Goal: Task Accomplishment & Management: Manage account settings

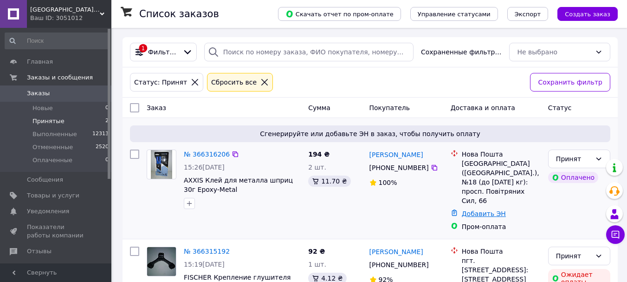
click at [489, 210] on link "Добавить ЭН" at bounding box center [483, 213] width 44 height 7
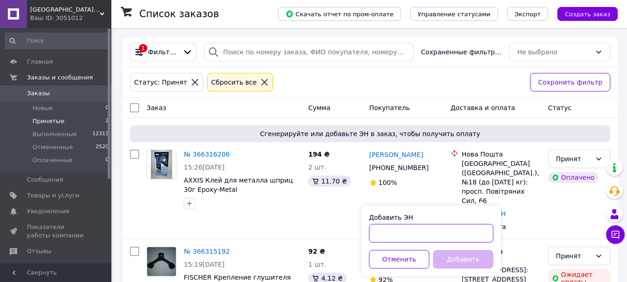
click at [421, 235] on input "Добавить ЭН" at bounding box center [431, 233] width 124 height 19
paste input "20451269142352"
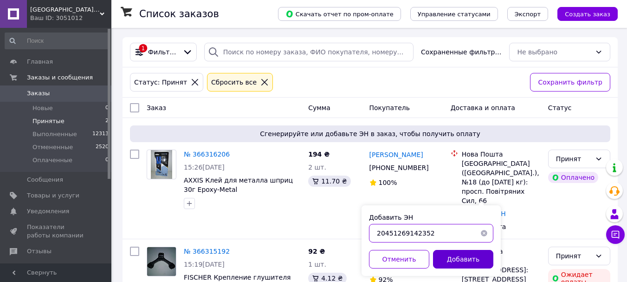
type input "20451269142352"
click at [454, 254] on button "Добавить" at bounding box center [463, 259] width 60 height 19
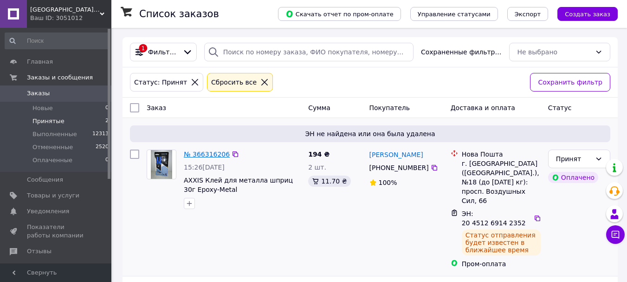
click at [205, 156] on link "№ 366316206" at bounding box center [207, 153] width 46 height 7
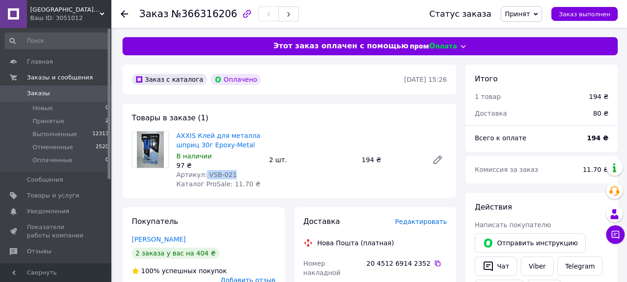
drag, startPoint x: 208, startPoint y: 175, endPoint x: 203, endPoint y: 175, distance: 5.6
click at [203, 175] on div "Артикул: VSB-021" at bounding box center [218, 174] width 85 height 9
copy span "VSB-021"
drag, startPoint x: 298, startPoint y: 186, endPoint x: 287, endPoint y: 186, distance: 11.1
click at [293, 186] on div "AXXIS Клей для металла шприц 30г Epoxy-Metal В наличии 97 ₴ Артикул: VSB-021 Ка…" at bounding box center [312, 159] width 278 height 61
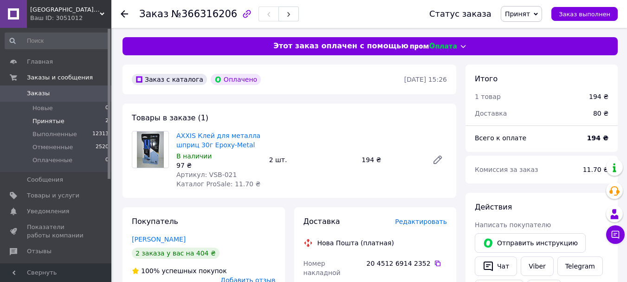
click at [58, 124] on span "Принятые" at bounding box center [48, 121] width 32 height 8
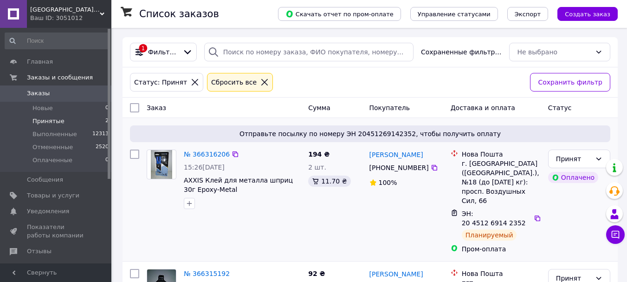
scroll to position [36, 0]
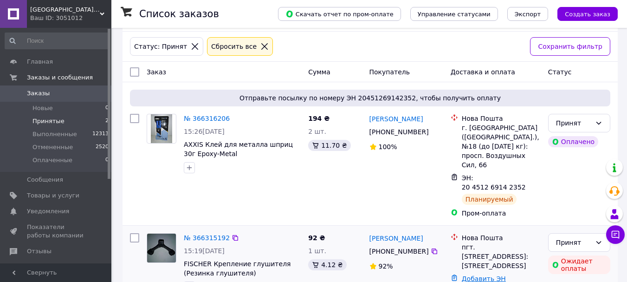
click at [487, 275] on link "Добавить ЭН" at bounding box center [483, 278] width 44 height 7
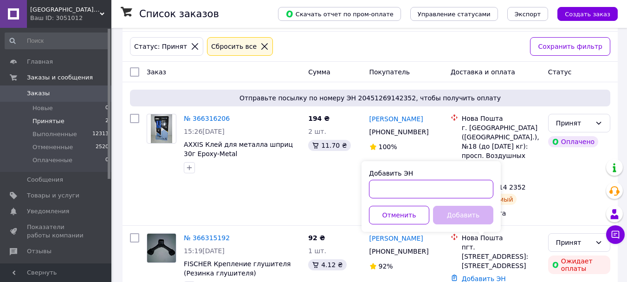
click at [412, 186] on input "Добавить ЭН" at bounding box center [431, 188] width 124 height 19
paste input "20451269143475"
type input "20451269143475"
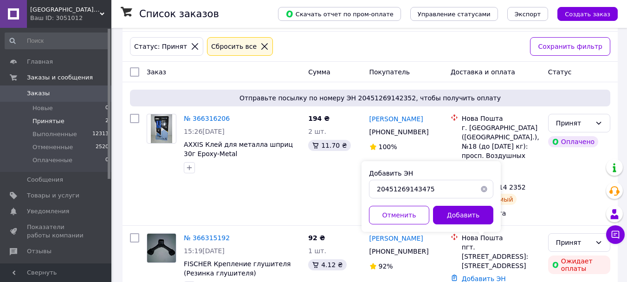
click at [462, 210] on button "Добавить" at bounding box center [463, 214] width 60 height 19
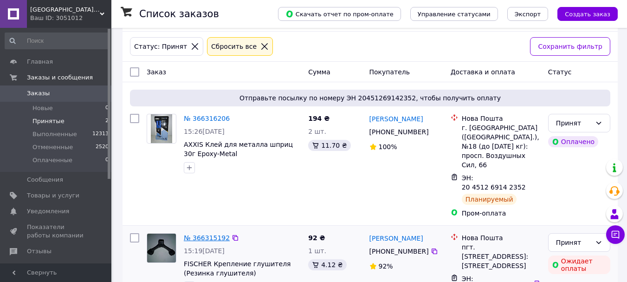
click at [208, 234] on link "№ 366315192" at bounding box center [207, 237] width 46 height 7
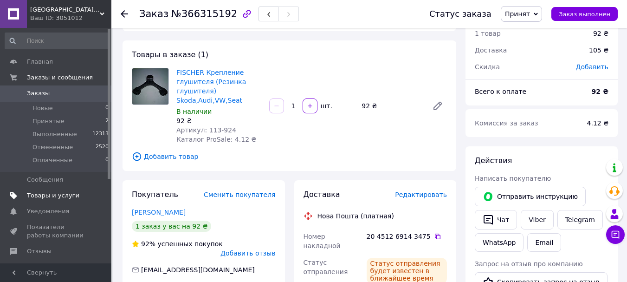
click at [75, 195] on span "Товары и услуги" at bounding box center [56, 195] width 59 height 8
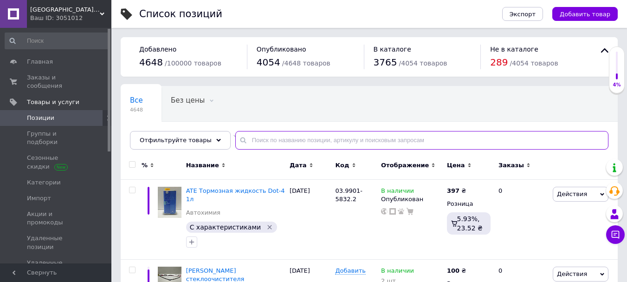
click at [301, 135] on input "text" at bounding box center [421, 140] width 373 height 19
paste input "20451269143475"
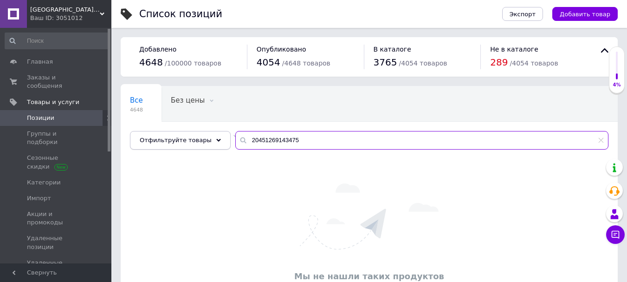
click at [206, 143] on div "Отфильтруйте товары 20451269143475" at bounding box center [369, 140] width 478 height 19
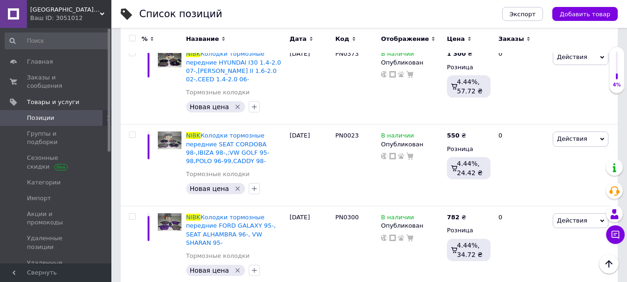
scroll to position [1067, 0]
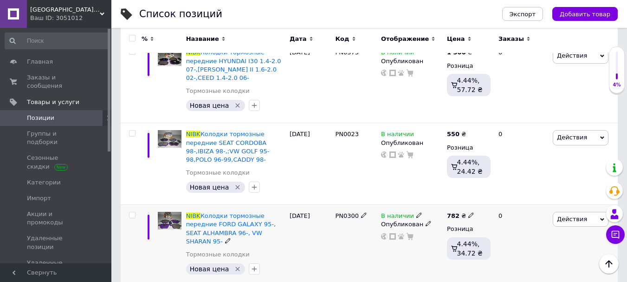
click at [416, 212] on icon at bounding box center [419, 215] width 6 height 6
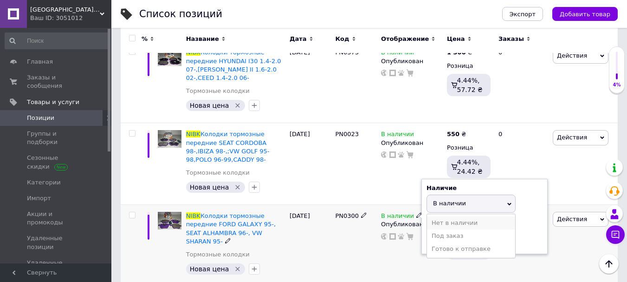
click at [435, 216] on li "Нет в наличии" at bounding box center [471, 222] width 88 height 13
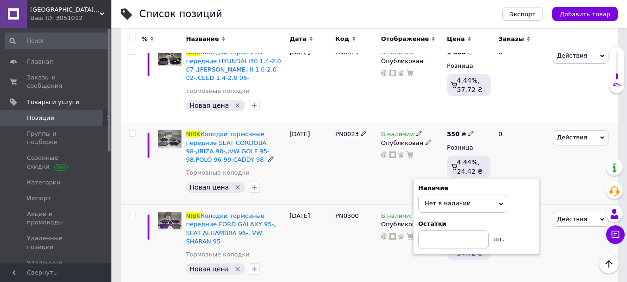
click at [371, 172] on div "PN0023" at bounding box center [356, 164] width 46 height 82
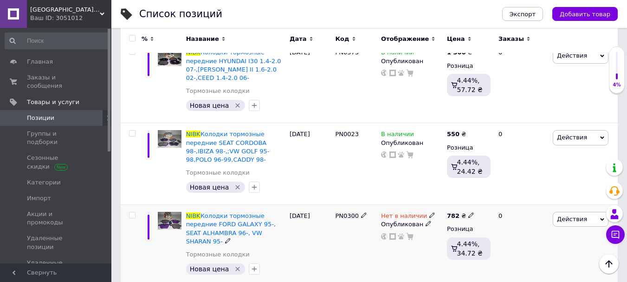
click at [361, 212] on use at bounding box center [363, 214] width 5 height 5
click at [325, 205] on div "NIBK Колодки тормозные передние FORD GALAXY 95-, SEAT ALHAMBRA 96-, VW SHARAN 9…" at bounding box center [369, 246] width 497 height 82
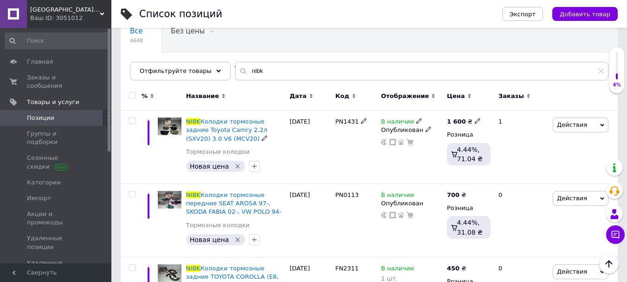
scroll to position [0, 0]
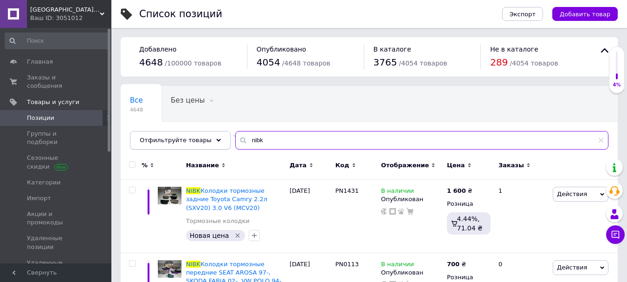
click at [214, 142] on div "Отфильтруйте товары nibk" at bounding box center [369, 140] width 478 height 19
paste input "37156"
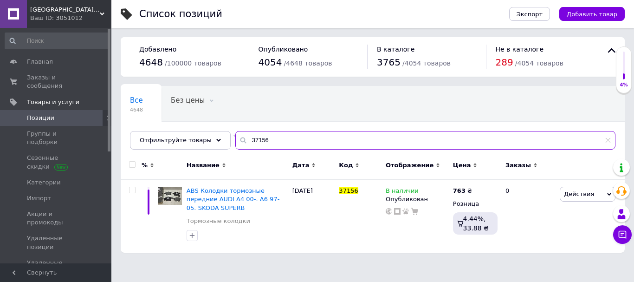
type input "37156"
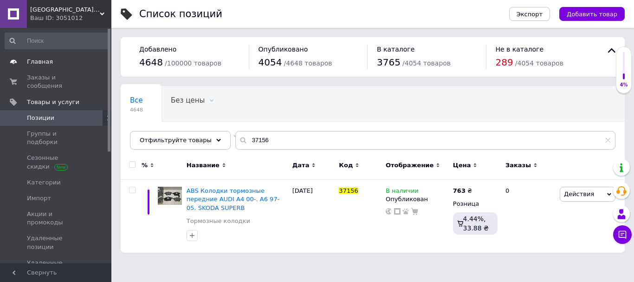
click at [39, 60] on span "Главная" at bounding box center [40, 62] width 26 height 8
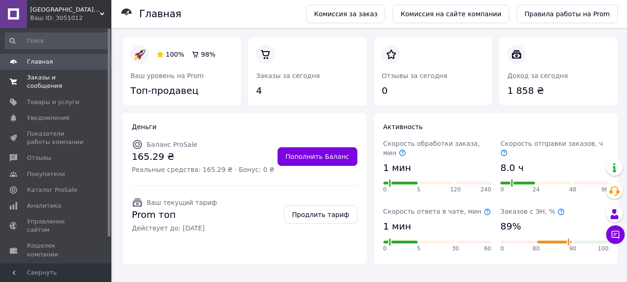
click at [42, 75] on span "Заказы и сообщения" at bounding box center [56, 81] width 59 height 17
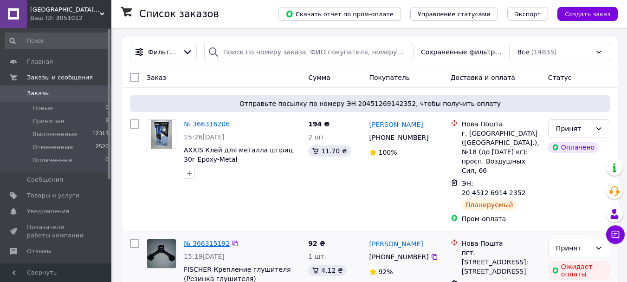
click at [200, 239] on link "№ 366315192" at bounding box center [207, 242] width 46 height 7
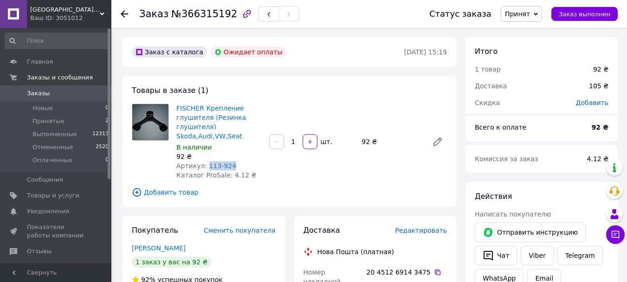
drag, startPoint x: 217, startPoint y: 162, endPoint x: 205, endPoint y: 164, distance: 12.2
click at [205, 164] on div "Артикул: 113-924" at bounding box center [218, 165] width 85 height 9
copy span "113-924"
click at [40, 192] on span "Товары и услуги" at bounding box center [53, 195] width 52 height 8
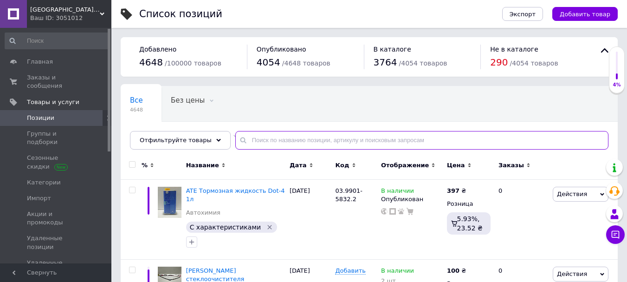
click at [281, 141] on input "text" at bounding box center [421, 140] width 373 height 19
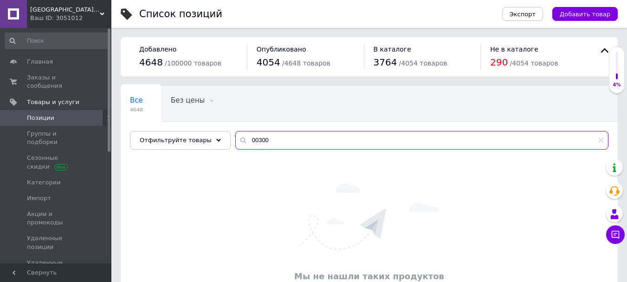
click at [248, 136] on input "00300" at bounding box center [421, 140] width 373 height 19
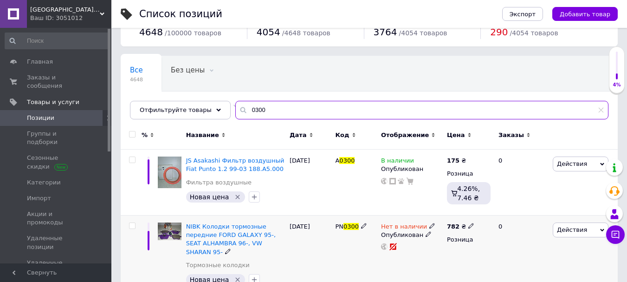
scroll to position [45, 0]
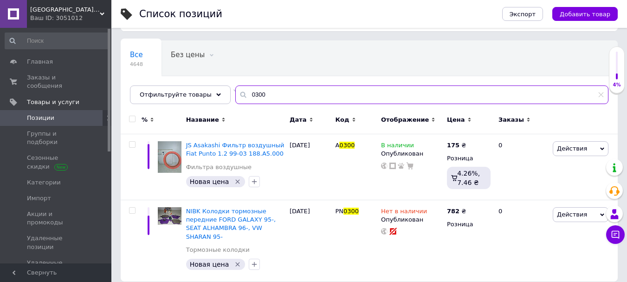
type input "0300"
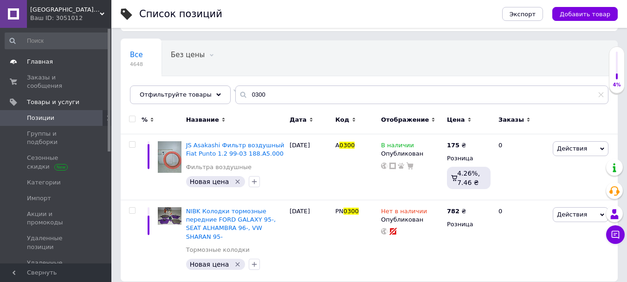
click at [53, 57] on link "Главная" at bounding box center [57, 62] width 114 height 16
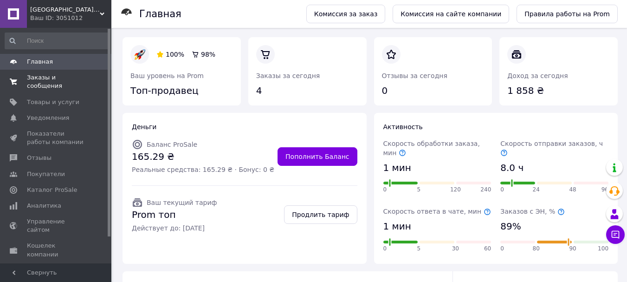
click at [55, 77] on span "Заказы и сообщения" at bounding box center [56, 81] width 59 height 17
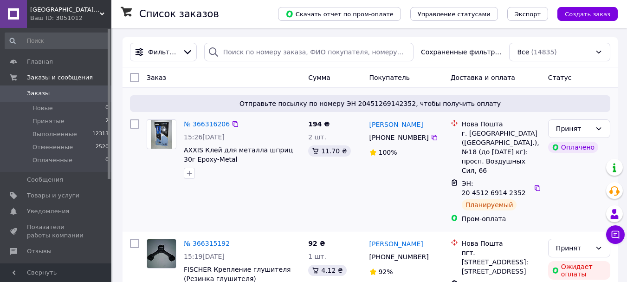
click at [132, 125] on input "checkbox" at bounding box center [134, 123] width 9 height 9
checkbox input "true"
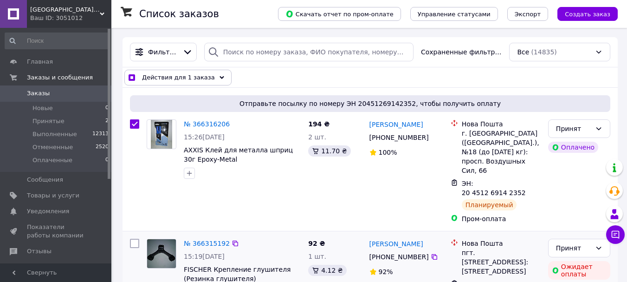
click at [134, 238] on input "checkbox" at bounding box center [134, 242] width 9 height 9
checkbox input "true"
click at [177, 78] on span "Действия для 2 заказов" at bounding box center [180, 77] width 76 height 9
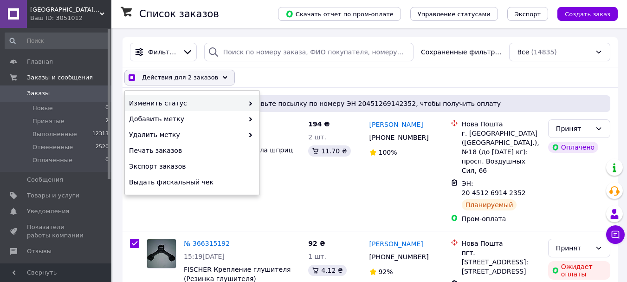
click at [178, 102] on span "Изменить статус" at bounding box center [186, 102] width 115 height 9
checkbox input "true"
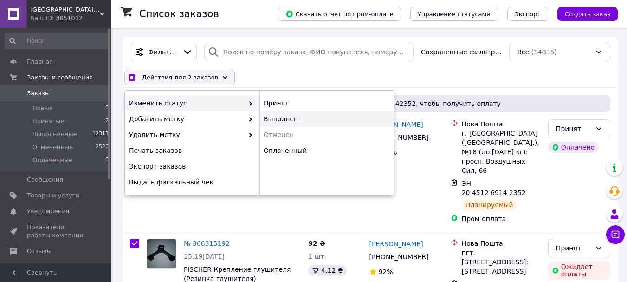
click at [291, 118] on div "Выполнен" at bounding box center [326, 119] width 134 height 16
checkbox input "false"
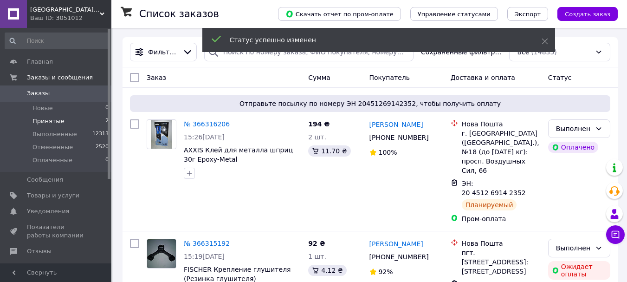
click at [64, 123] on li "Принятые 2" at bounding box center [57, 121] width 114 height 13
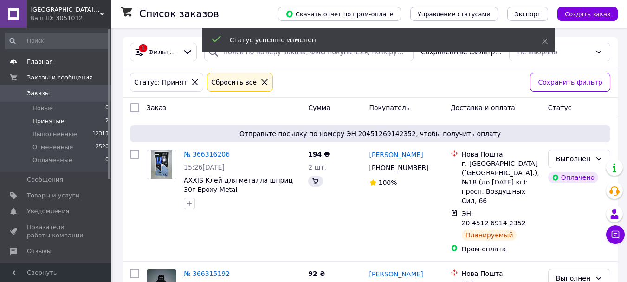
click at [45, 63] on span "Главная" at bounding box center [40, 62] width 26 height 8
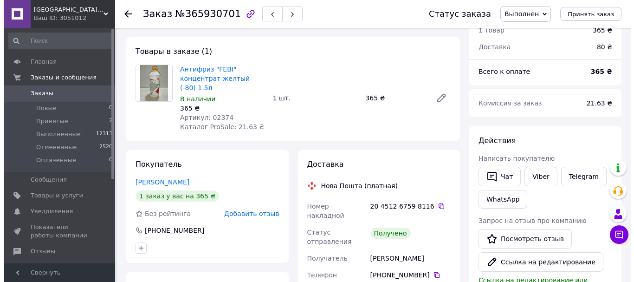
scroll to position [139, 0]
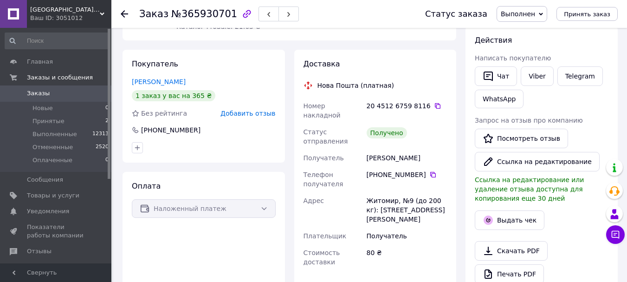
click at [247, 109] on span "Добавить отзыв" at bounding box center [247, 112] width 55 height 7
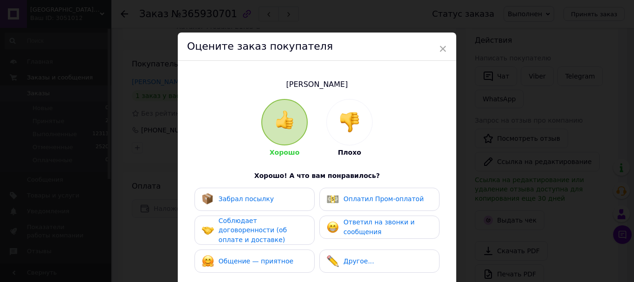
click at [235, 195] on span "Забрал посылку" at bounding box center [245, 198] width 55 height 7
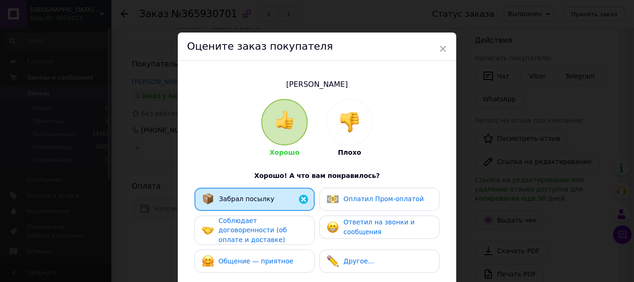
drag, startPoint x: 245, startPoint y: 225, endPoint x: 335, endPoint y: 194, distance: 95.6
click at [246, 225] on span "Соблюдает договоренности (об оплате и доставке)" at bounding box center [252, 230] width 68 height 26
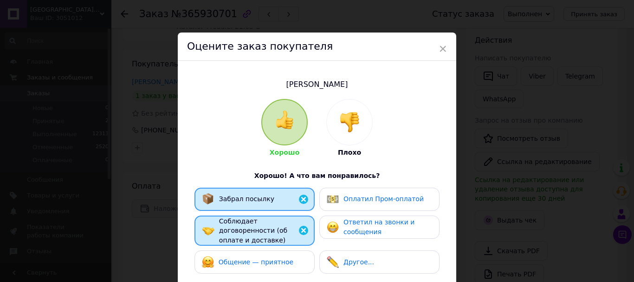
drag, startPoint x: 341, startPoint y: 192, endPoint x: 360, endPoint y: 218, distance: 32.1
click at [344, 192] on div "Оплатил Пром-оплатой" at bounding box center [379, 198] width 120 height 23
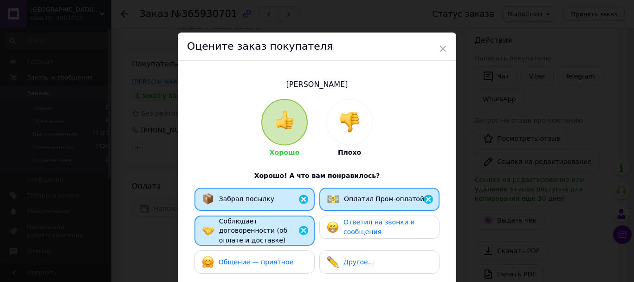
click at [361, 220] on span "Ответил на звонки и сообщения" at bounding box center [378, 226] width 71 height 17
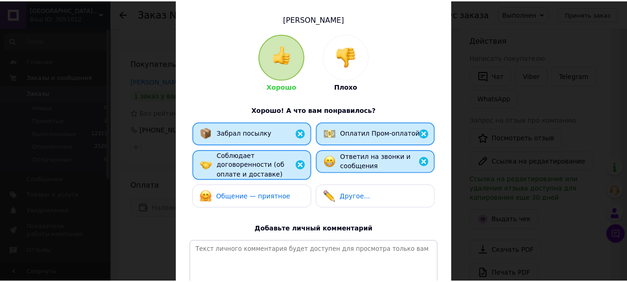
scroll to position [169, 0]
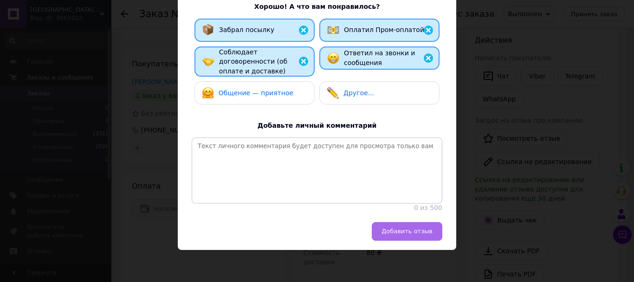
click at [401, 232] on span "Добавить отзыв" at bounding box center [406, 230] width 51 height 7
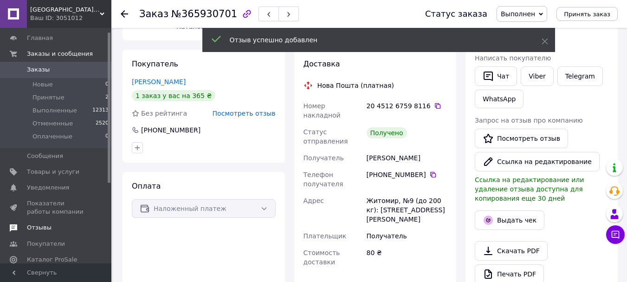
scroll to position [46, 0]
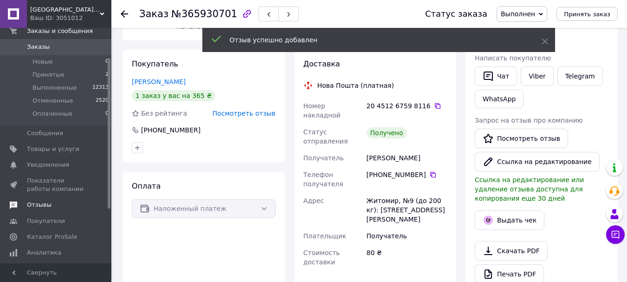
click at [43, 204] on span "Отзывы" at bounding box center [39, 204] width 25 height 8
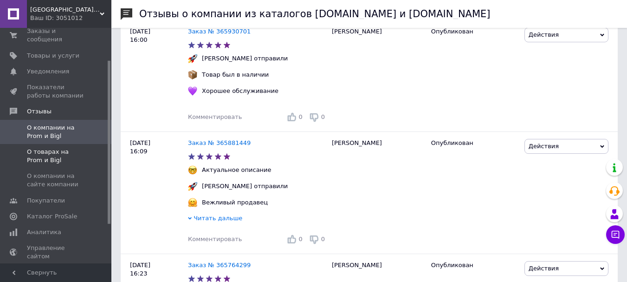
scroll to position [186, 0]
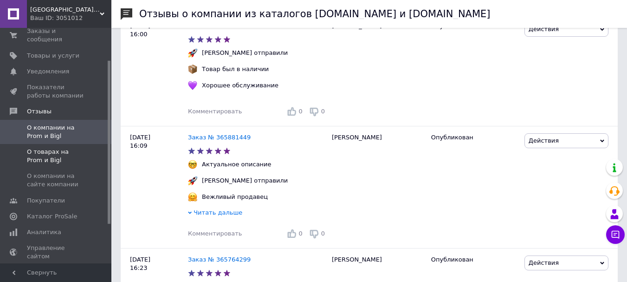
click at [51, 149] on span "О товарах на Prom и Bigl" at bounding box center [56, 155] width 59 height 17
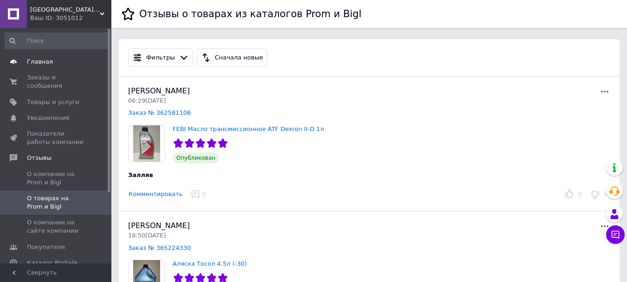
click at [46, 63] on span "Главная" at bounding box center [40, 62] width 26 height 8
